Goal: Find specific page/section: Find specific page/section

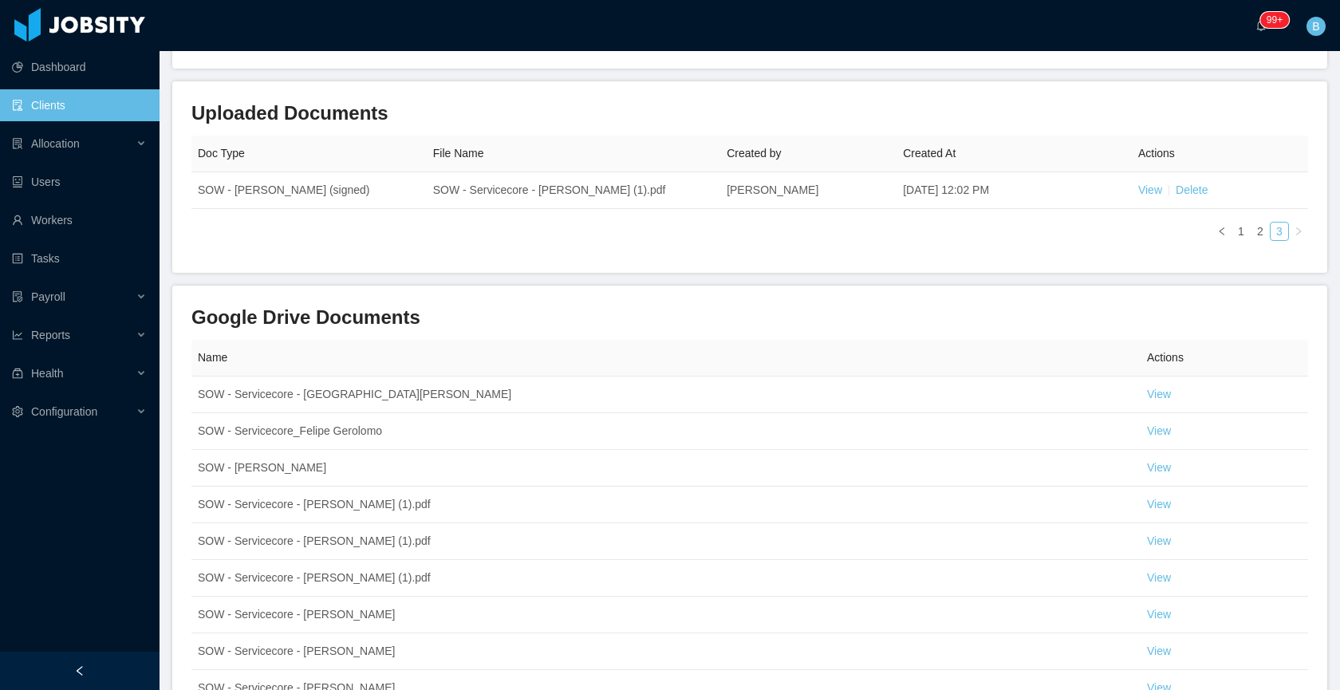
click at [92, 112] on link "Clients" at bounding box center [79, 105] width 135 height 32
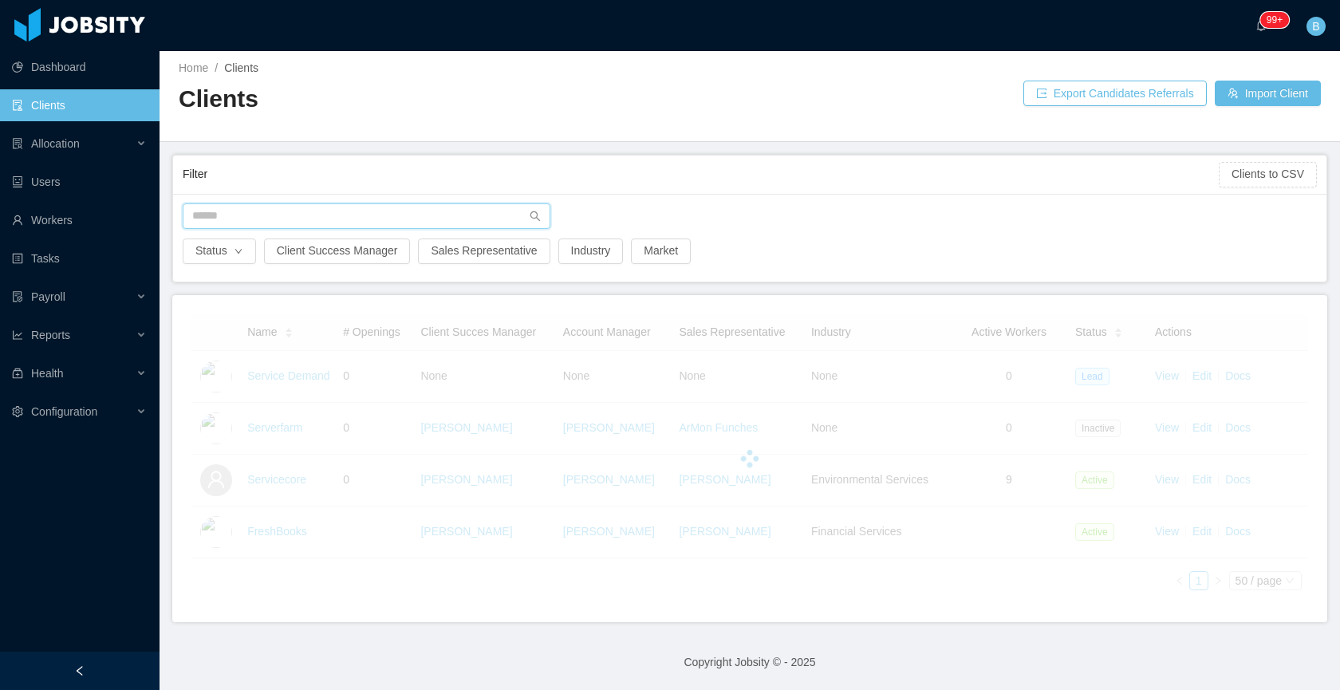
click at [393, 208] on input "text" at bounding box center [367, 216] width 368 height 26
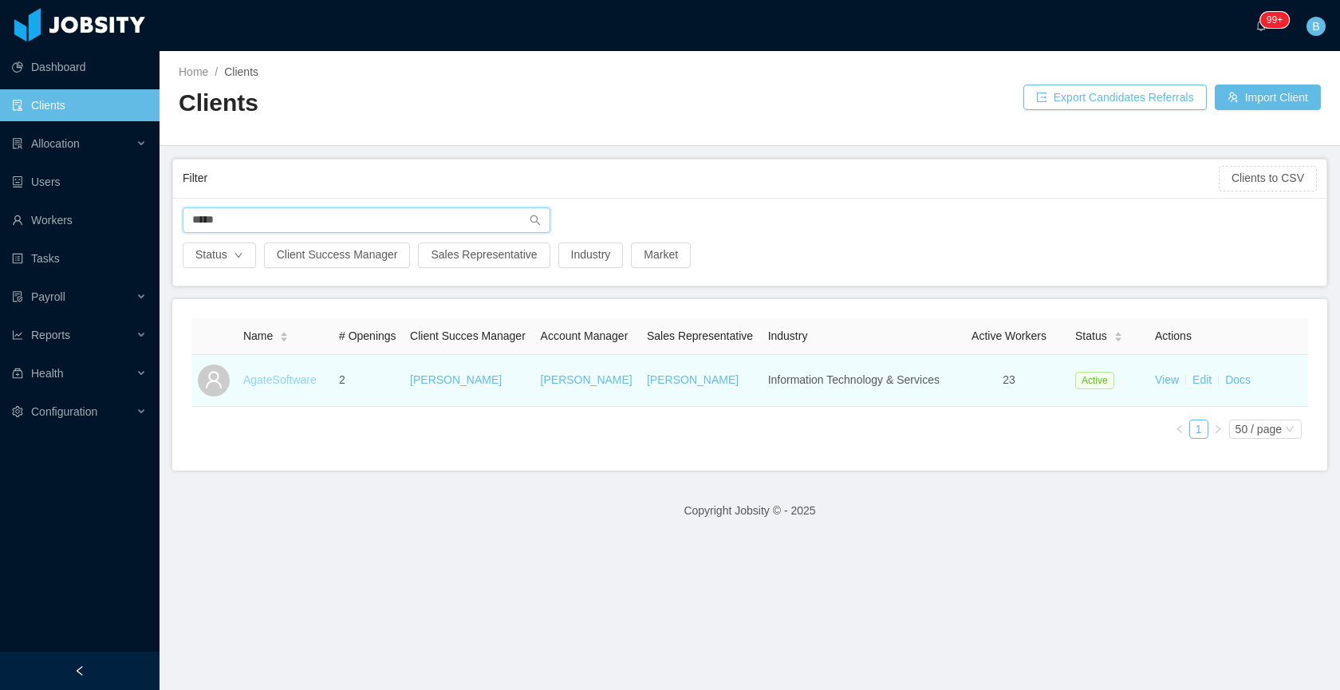
type input "*****"
click at [270, 386] on link "AgateSoftware" at bounding box center [279, 379] width 73 height 13
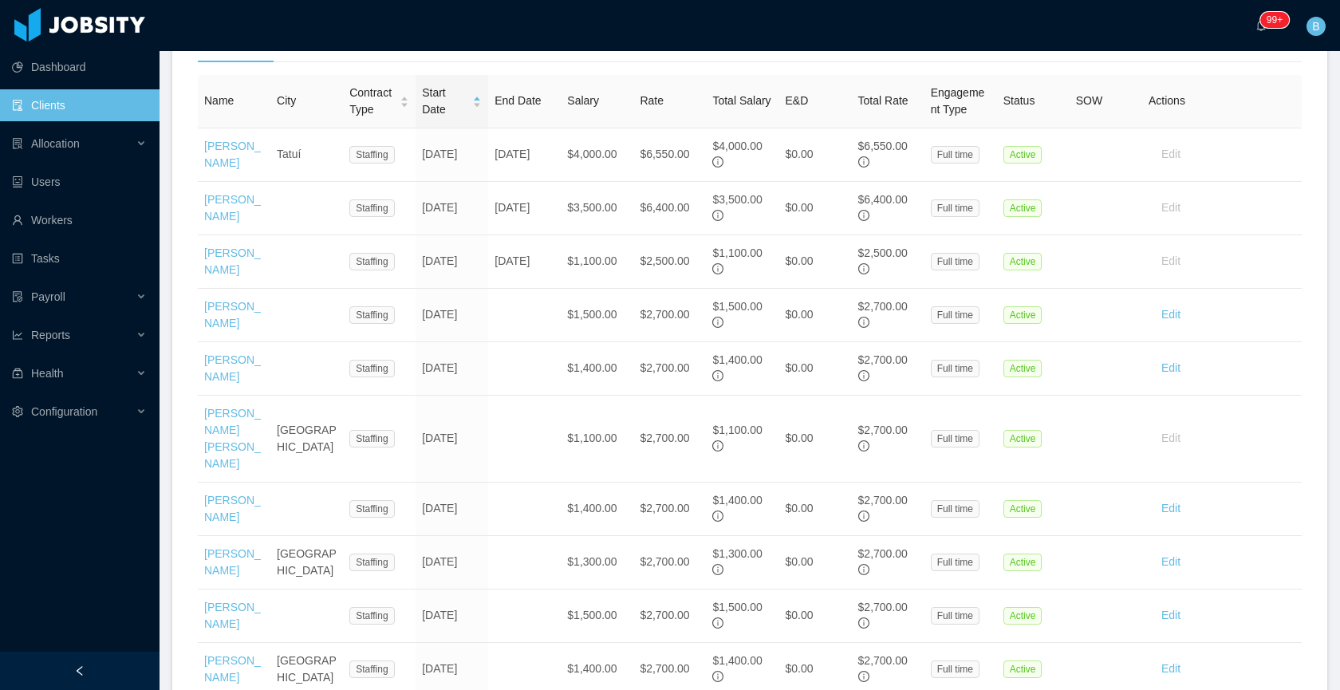
scroll to position [567, 0]
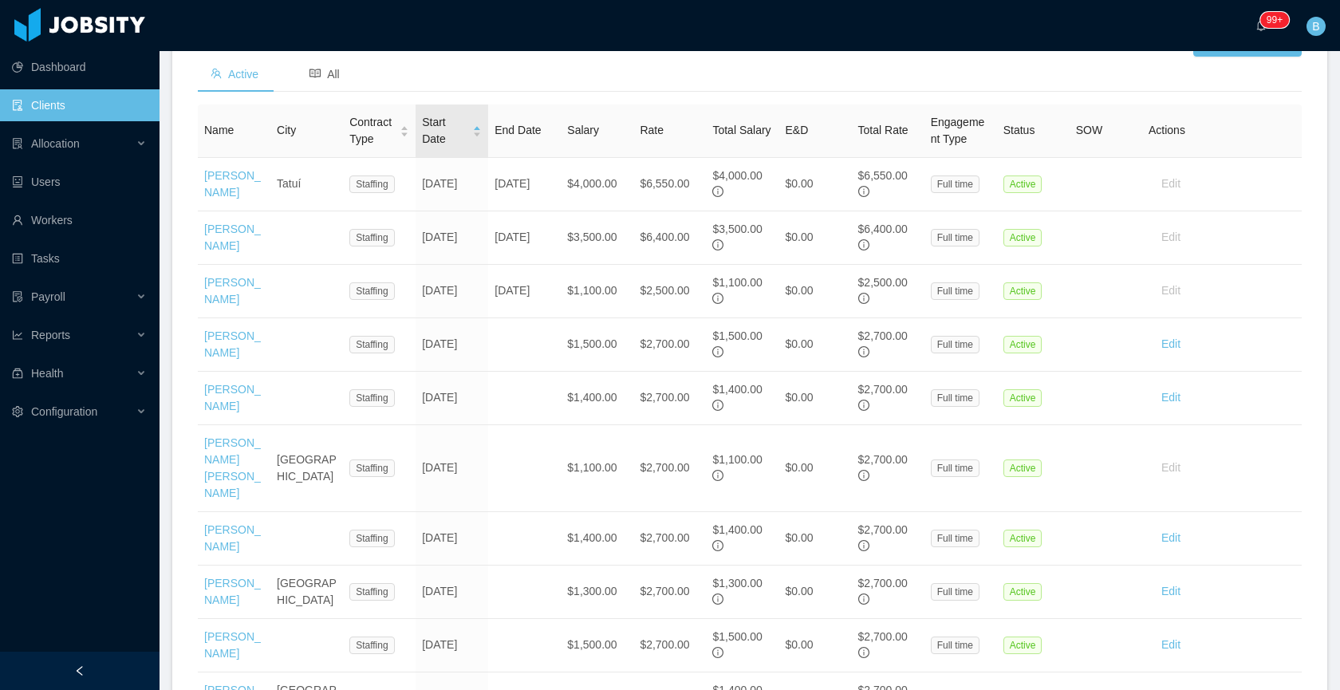
click at [453, 148] on span "Start Date" at bounding box center [444, 131] width 44 height 34
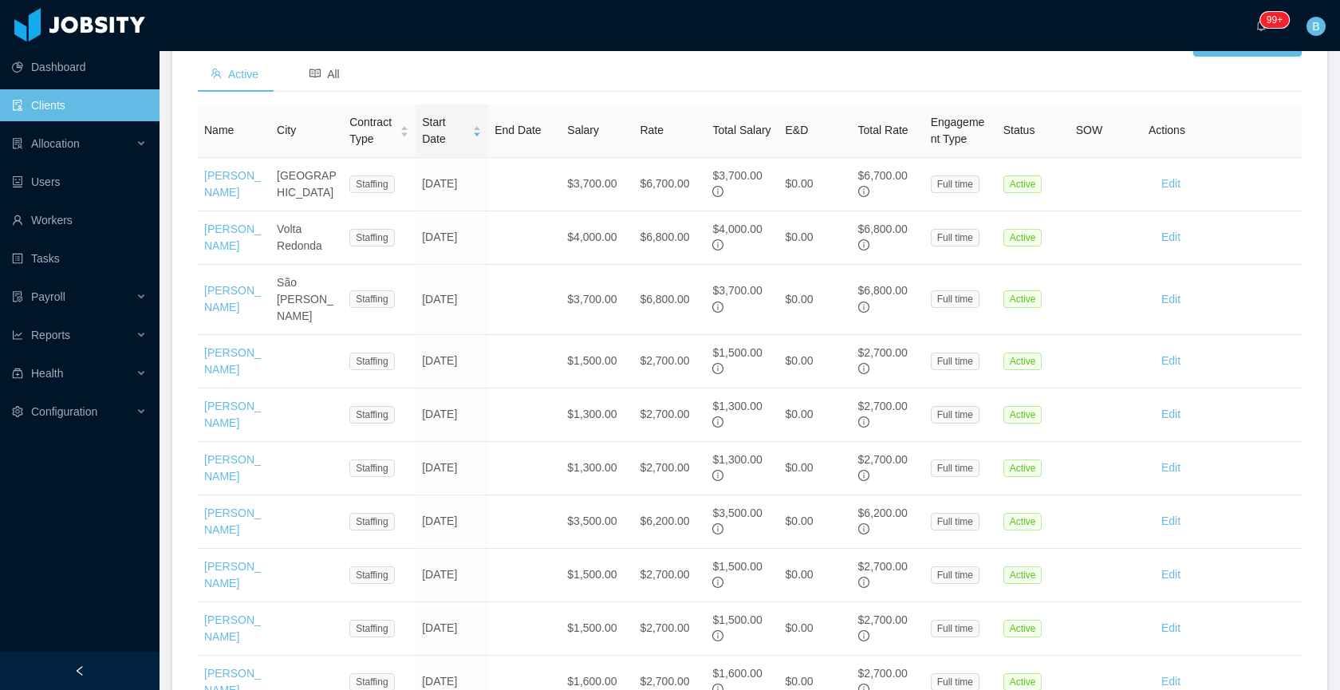
click at [459, 148] on span "Start Date" at bounding box center [444, 131] width 44 height 34
click at [460, 148] on span "Start Date" at bounding box center [444, 131] width 44 height 34
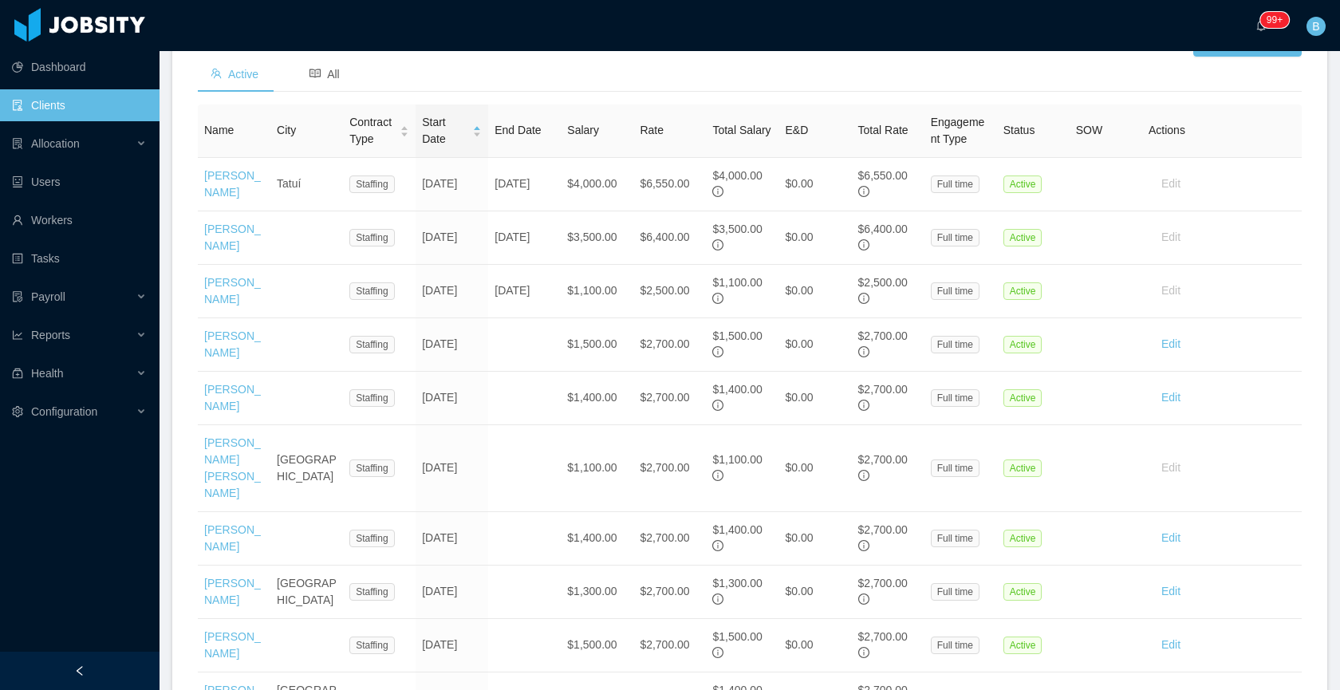
click at [447, 50] on div "··· 99+ ··· B ···" at bounding box center [669, 25] width 1343 height 51
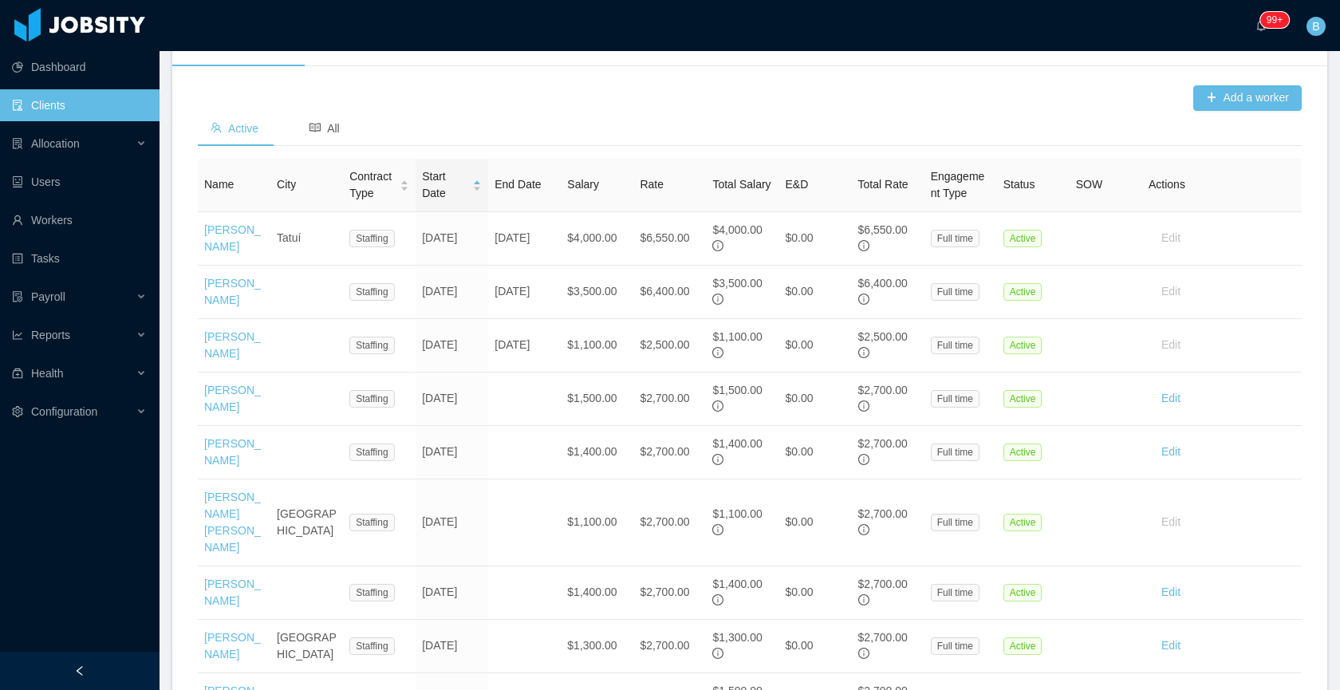
scroll to position [491, 0]
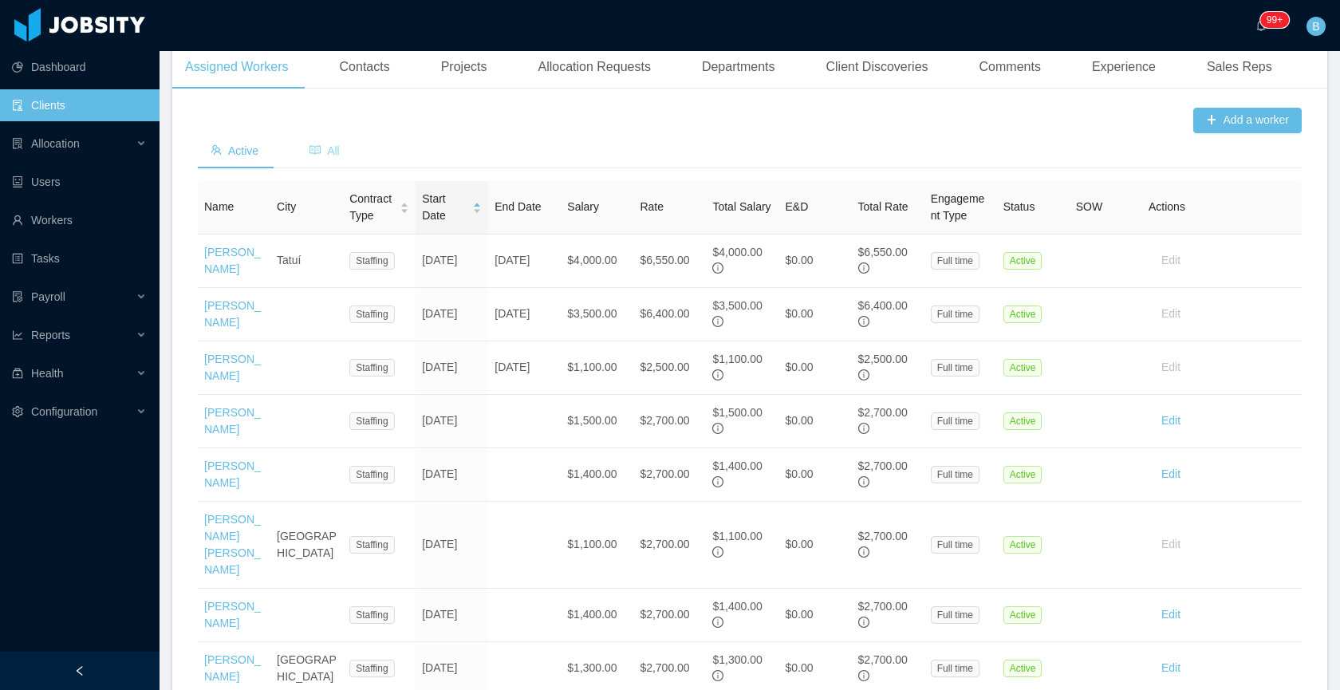
click at [328, 157] on span "All" at bounding box center [324, 150] width 30 height 13
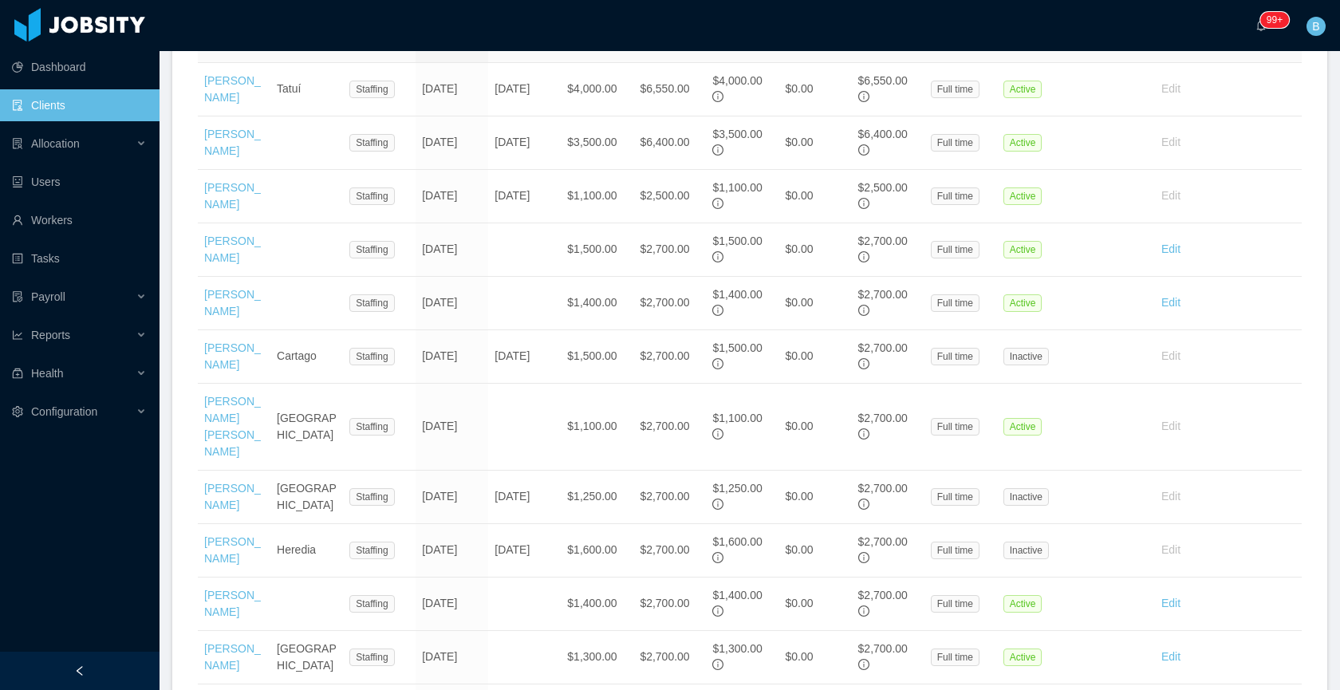
scroll to position [660, 0]
